Goal: Transaction & Acquisition: Purchase product/service

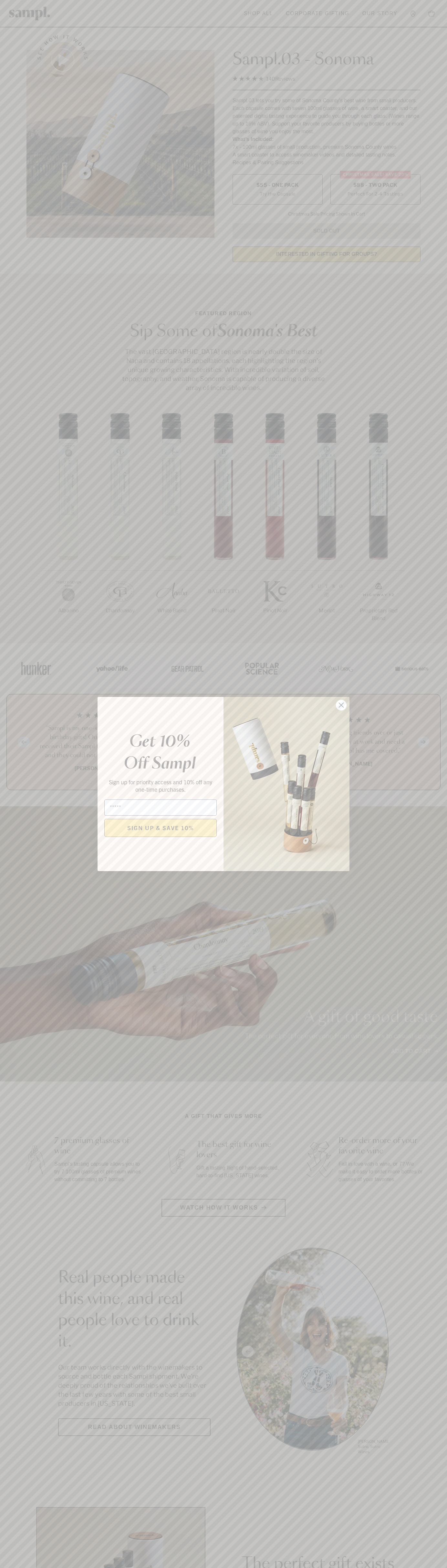
click at [341, 705] on icon "Close dialog" at bounding box center [341, 705] width 4 height 4
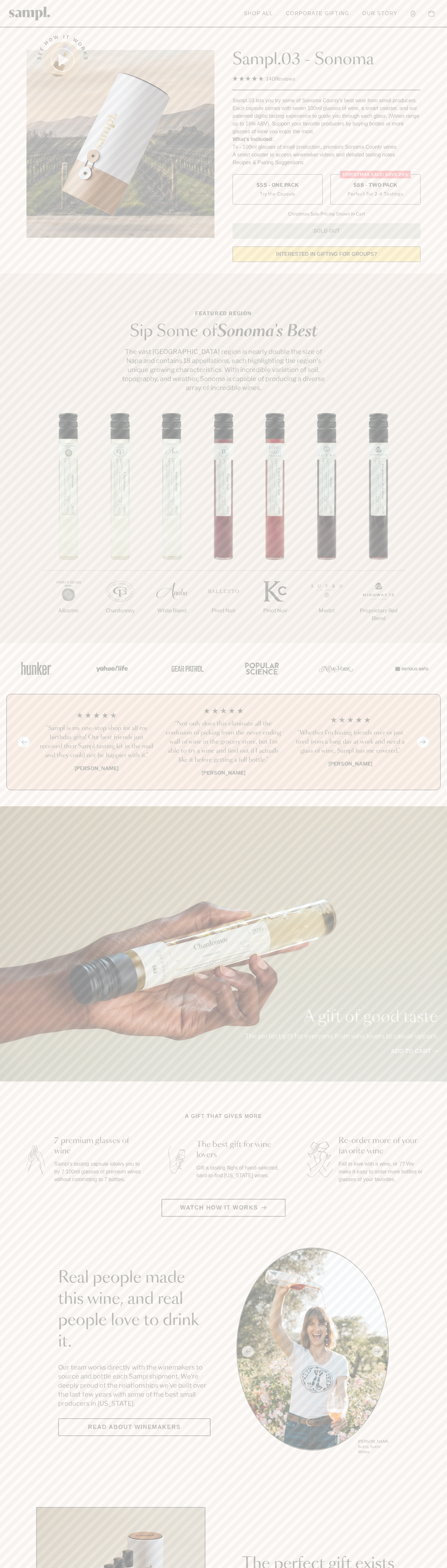
click at [375, 186] on span "$88 - Two Pack" at bounding box center [375, 185] width 44 height 7
click at [96, 743] on h3 "“Sampl is my one-stop shop for all my birthday gifts! Our best friends just rec…" at bounding box center [96, 741] width 116 height 36
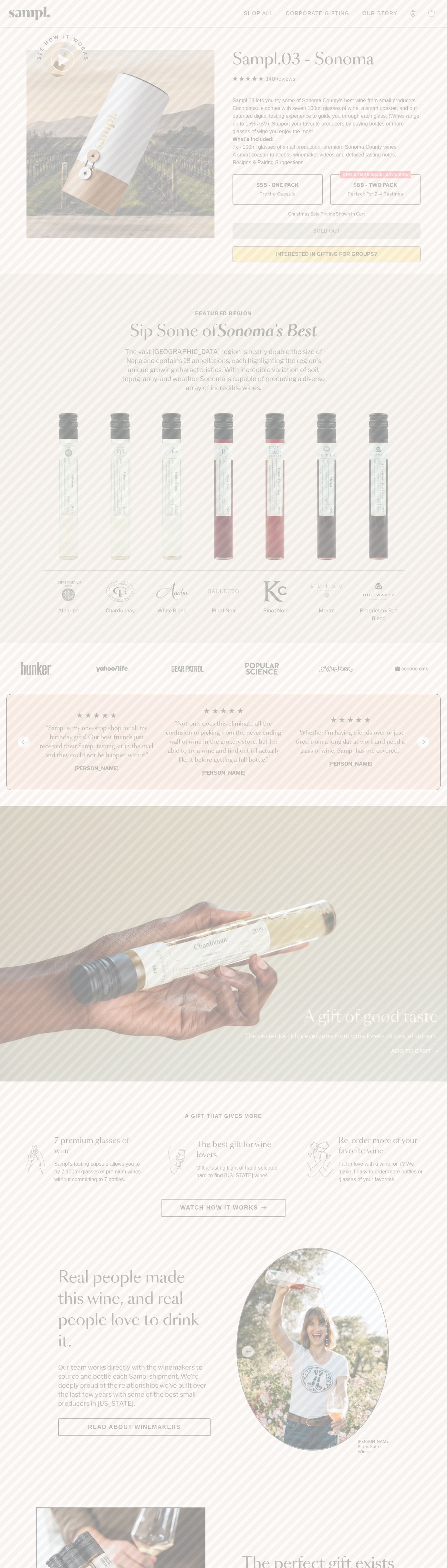
click at [60, 20] on header "Toggle navigation menu Shop All Corporate Gifting Our Story Account Story Shop …" at bounding box center [224, 13] width 447 height 27
click at [435, 65] on section "See how it works Sampl.03 - Sonoma 4.9 Rated 4.9 out of 5 stars 140 Reviews Cli…" at bounding box center [224, 146] width 447 height 241
click at [350, 1567] on html "Skip to main content Toggle navigation menu Shop All Corporate Gifting Our Stor…" at bounding box center [224, 1513] width 447 height 3026
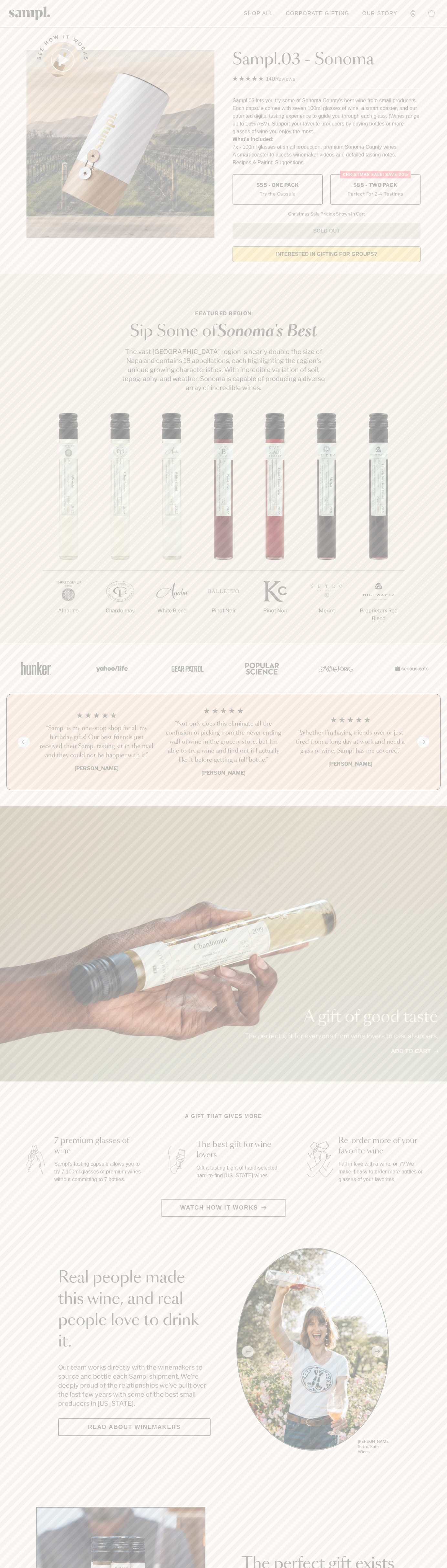
click at [10, 961] on div "A gift of good taste The perfect gift for everyone from wine lovers to casual s…" at bounding box center [224, 944] width 447 height 275
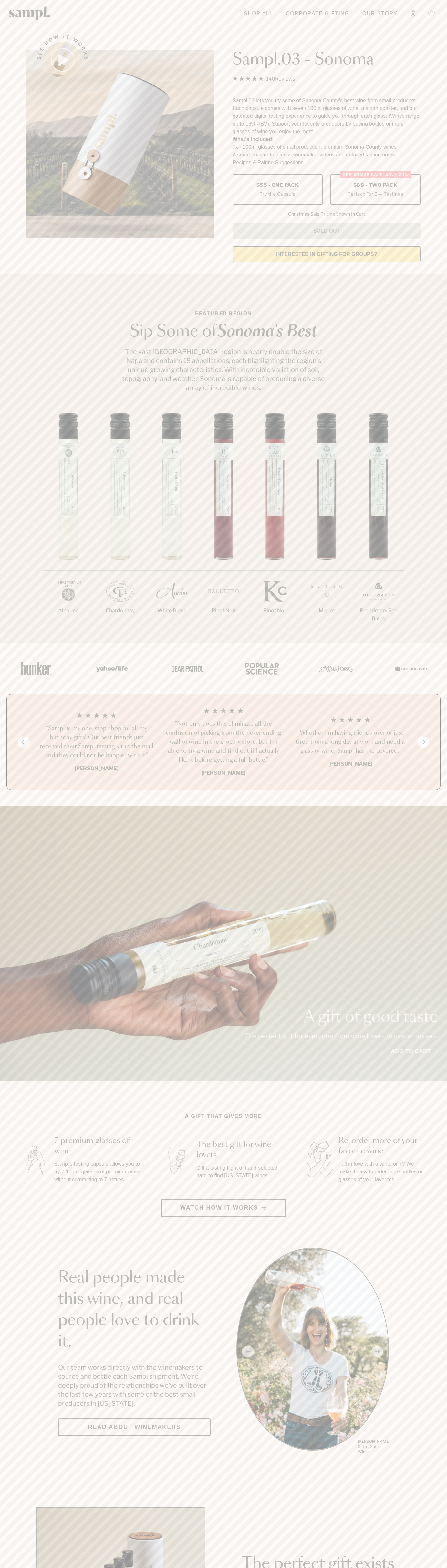
click at [375, 190] on label "Christmas SALE! Save 20% $88 - Two Pack Perfect For 2-4 Tastings" at bounding box center [375, 189] width 90 height 30
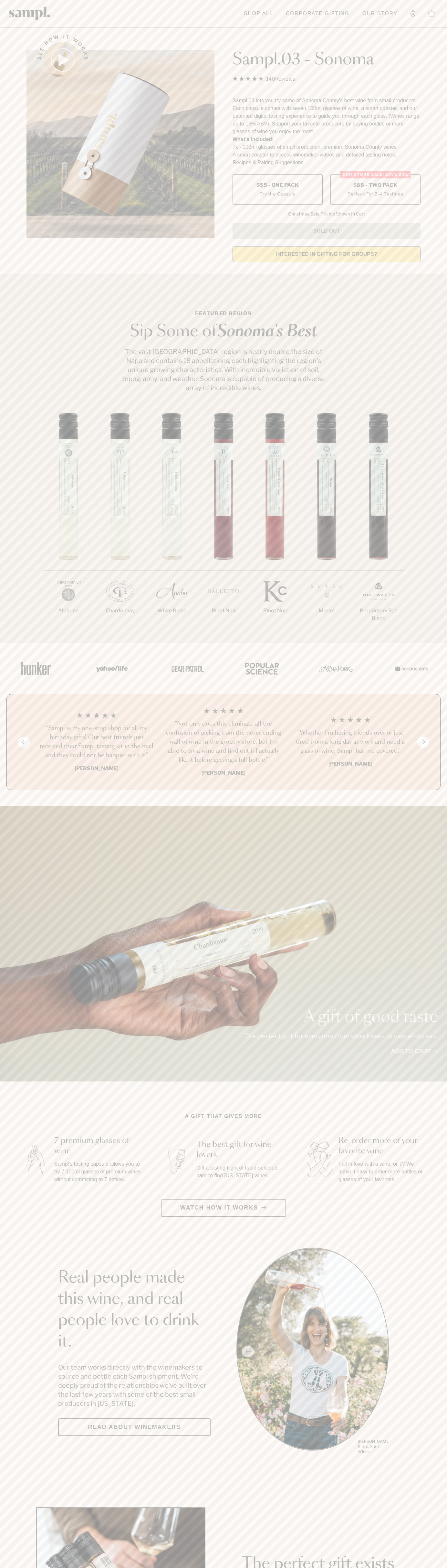
click at [96, 743] on h3 "“Sampl is my one-stop shop for all my birthday gifts! Our best friends just rec…" at bounding box center [96, 741] width 116 height 36
